Goal: Browse casually

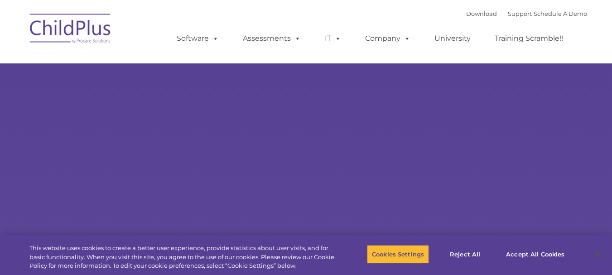
select select "MEDIUM"
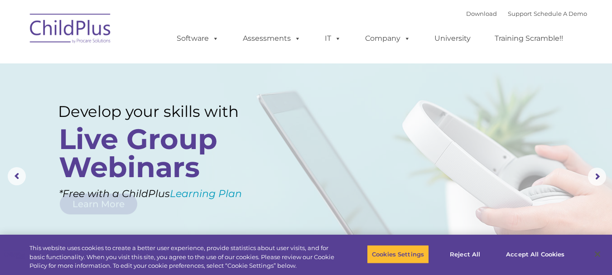
click at [101, 50] on img at bounding box center [70, 29] width 91 height 45
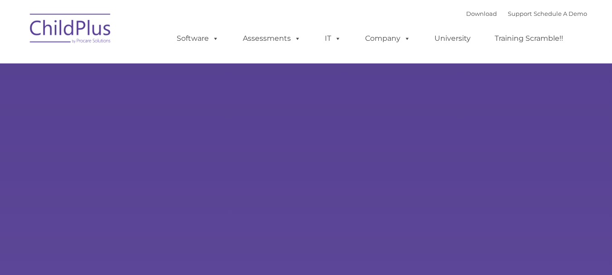
type input ""
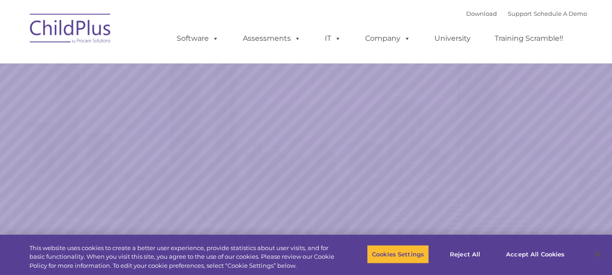
select select "MEDIUM"
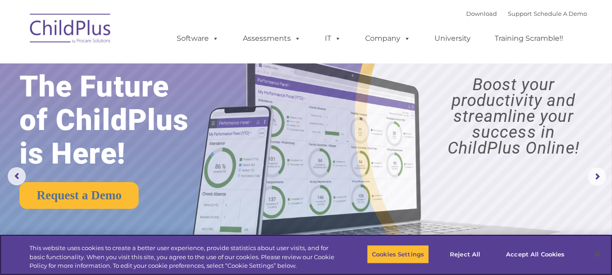
click at [293, 264] on div "This website uses cookies to create a better user experience, provide statistic…" at bounding box center [182, 257] width 307 height 27
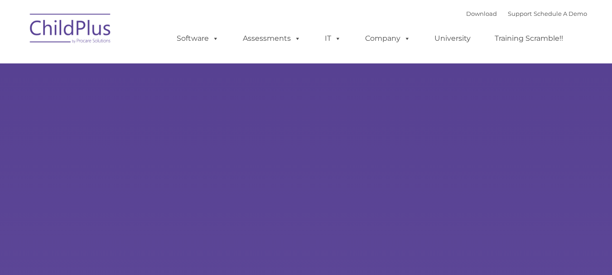
type input ""
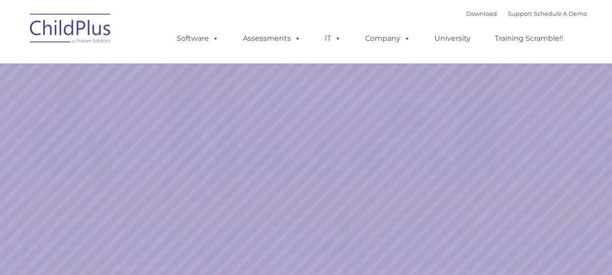
select select "MEDIUM"
